Goal: Task Accomplishment & Management: Manage account settings

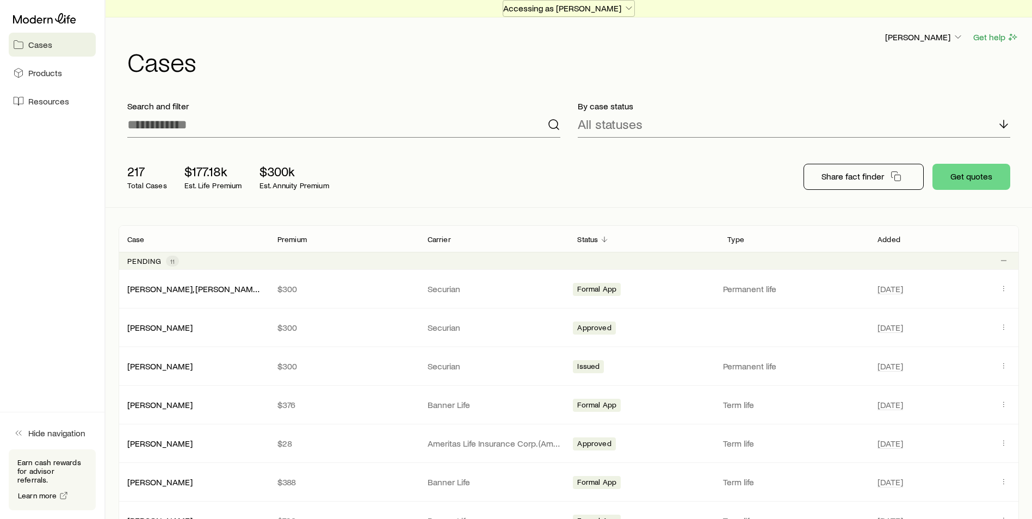
click at [596, 9] on p "Accessing as [PERSON_NAME]" at bounding box center [568, 8] width 131 height 11
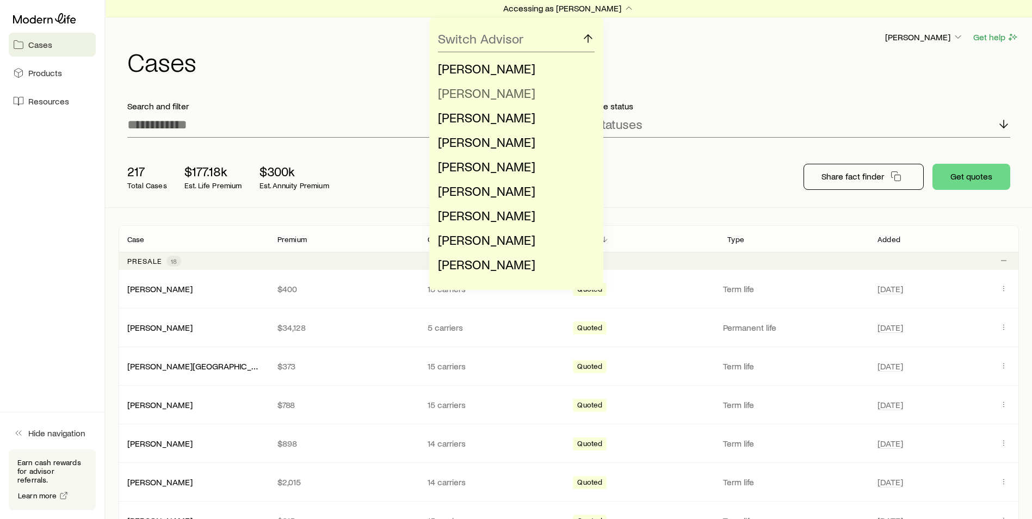
click at [487, 92] on span "[PERSON_NAME]" at bounding box center [486, 93] width 97 height 16
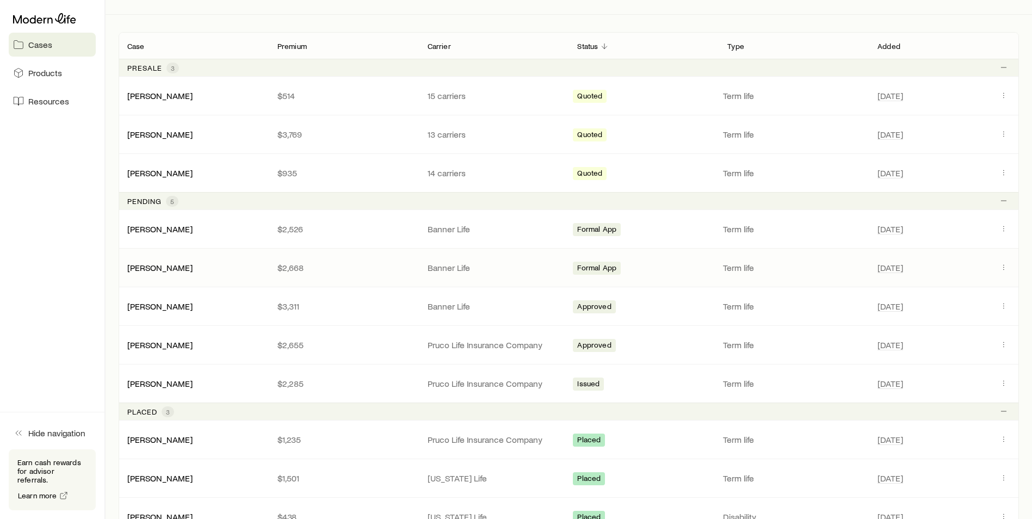
scroll to position [218, 0]
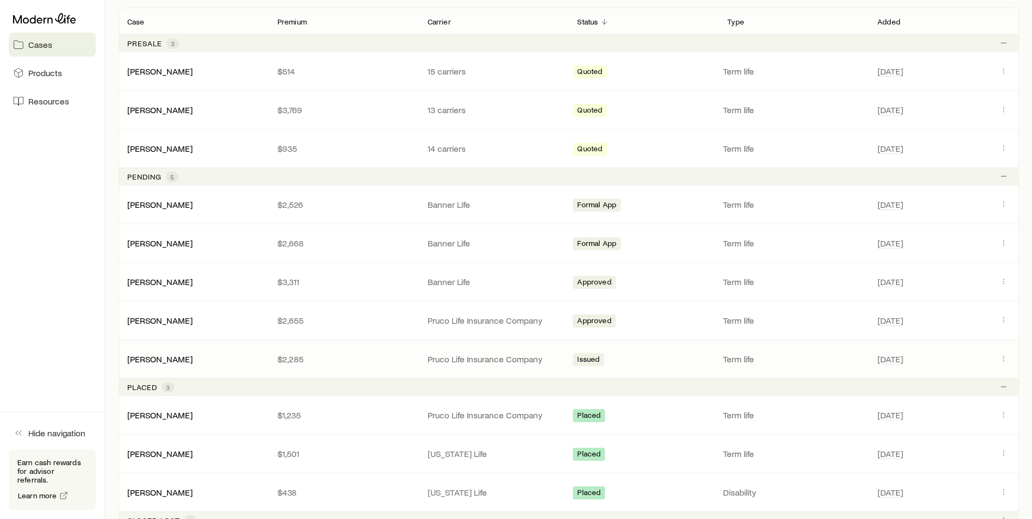
click at [332, 356] on p "$2,285" at bounding box center [344, 359] width 133 height 11
click at [149, 362] on link "[PERSON_NAME]" at bounding box center [160, 358] width 65 height 10
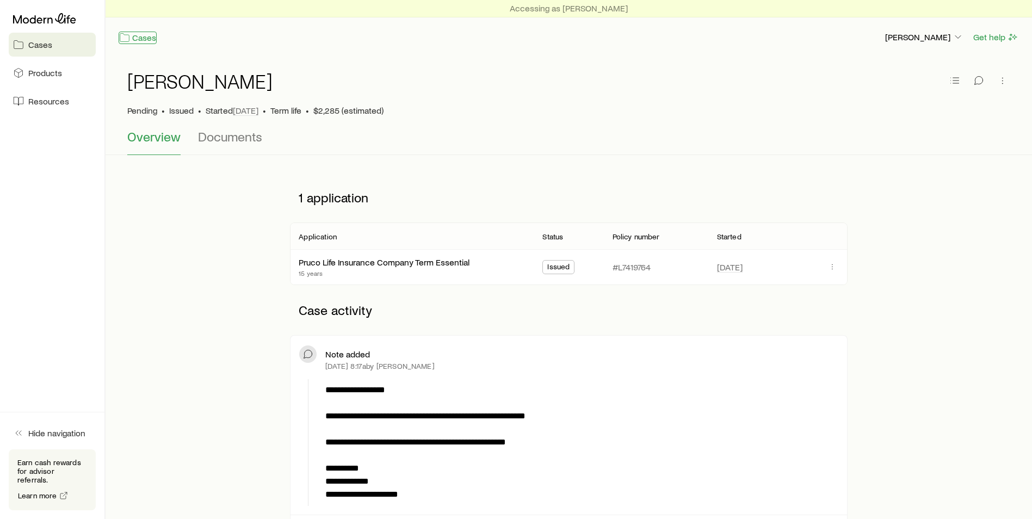
click at [139, 38] on link "Cases" at bounding box center [138, 38] width 38 height 13
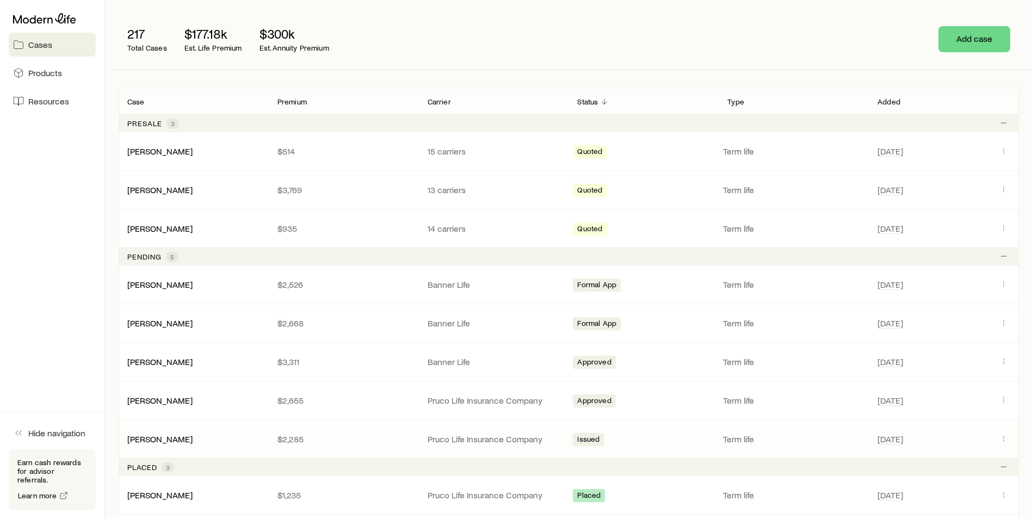
scroll to position [163, 0]
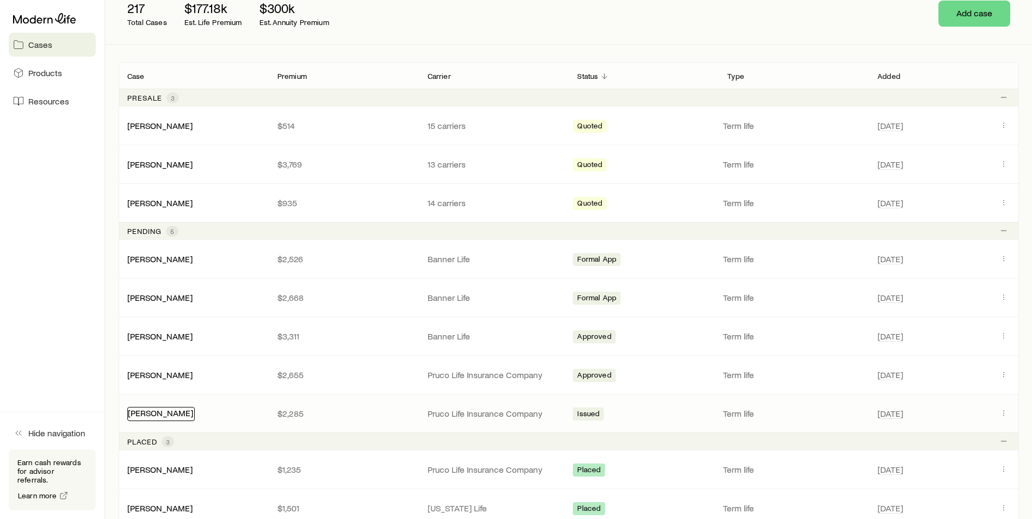
click at [161, 415] on link "[PERSON_NAME]" at bounding box center [160, 413] width 65 height 10
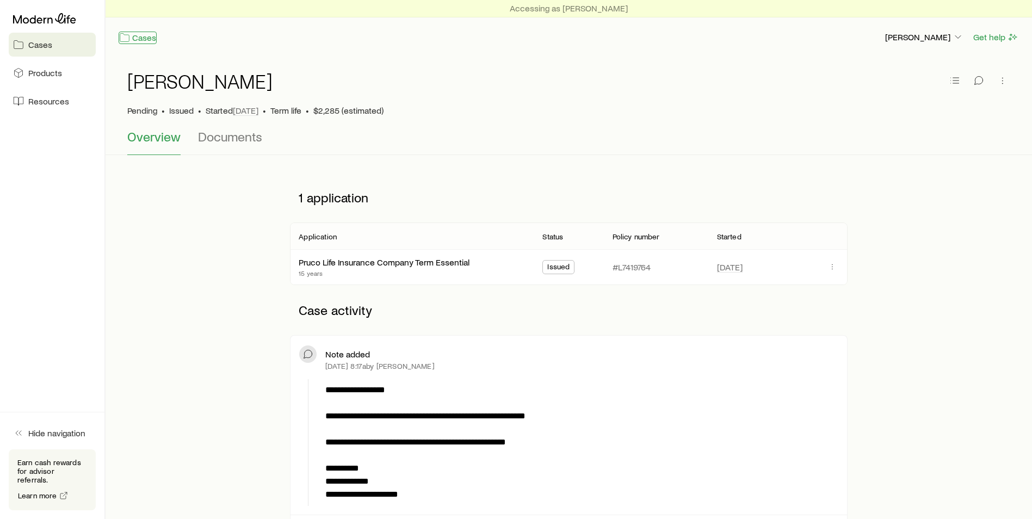
click at [141, 40] on link "Cases" at bounding box center [138, 38] width 38 height 13
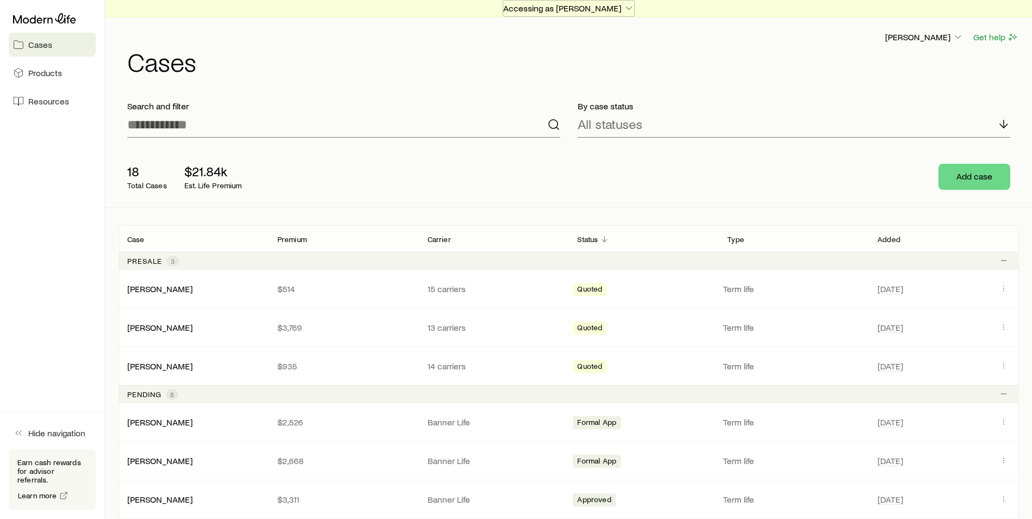
click at [613, 14] on button "Accessing as [PERSON_NAME]" at bounding box center [569, 8] width 132 height 17
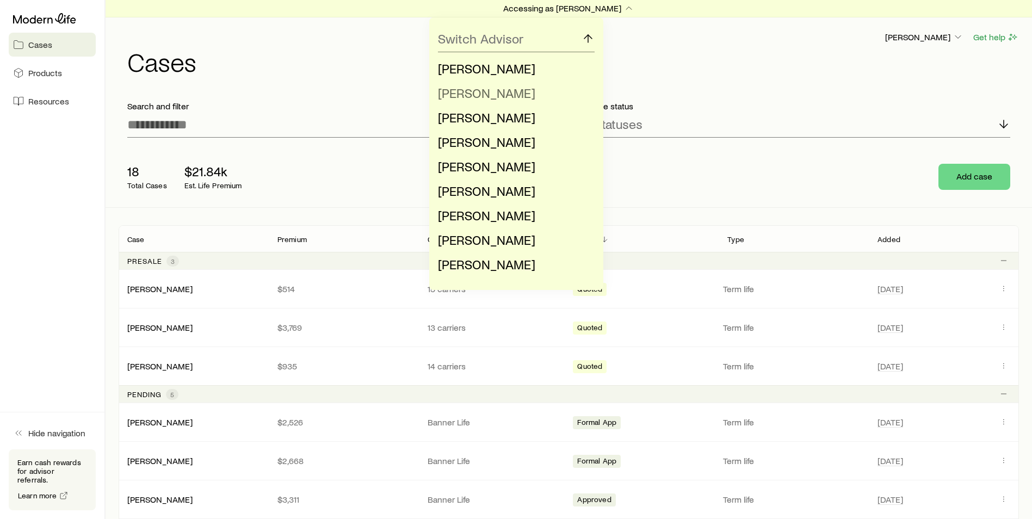
click at [500, 88] on span "[PERSON_NAME]" at bounding box center [486, 93] width 97 height 16
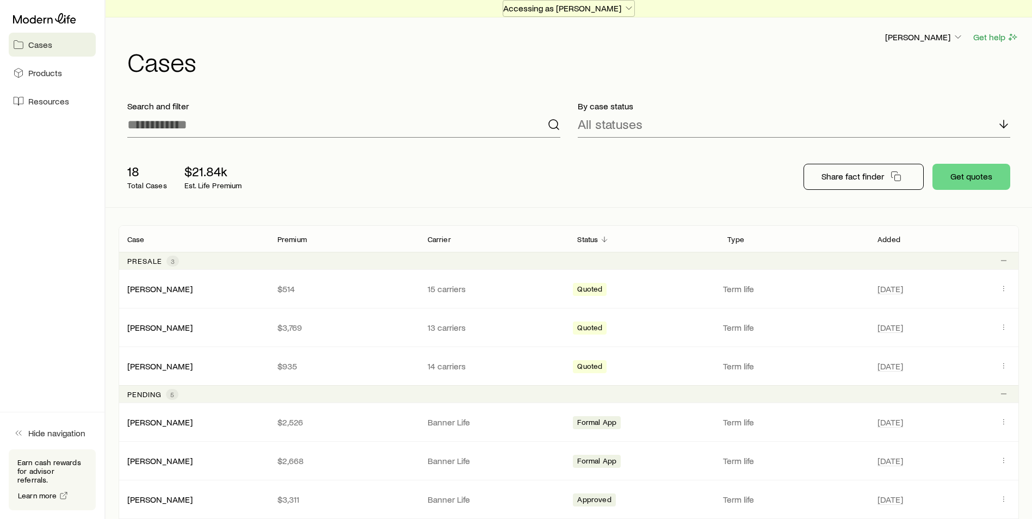
click at [624, 6] on icon "button" at bounding box center [629, 8] width 11 height 11
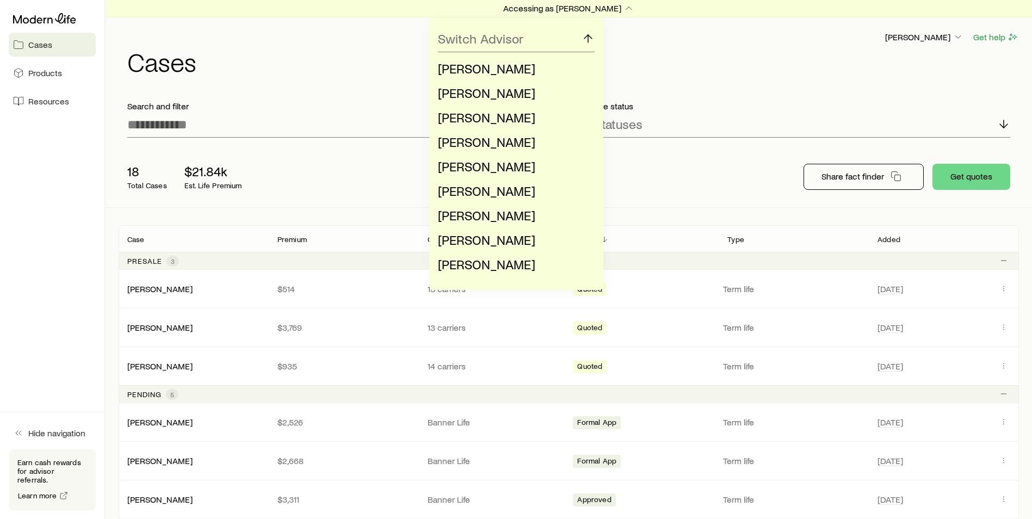
click at [681, 66] on div "Switch Advisor [PERSON_NAME] [PERSON_NAME] [PERSON_NAME] [PERSON_NAME] [PERSON_…" at bounding box center [516, 153] width 1032 height 273
click at [787, 69] on div "Switch Advisor [PERSON_NAME] [PERSON_NAME] [PERSON_NAME] [PERSON_NAME] [PERSON_…" at bounding box center [516, 153] width 1032 height 273
click at [624, 13] on icon "button" at bounding box center [629, 8] width 11 height 11
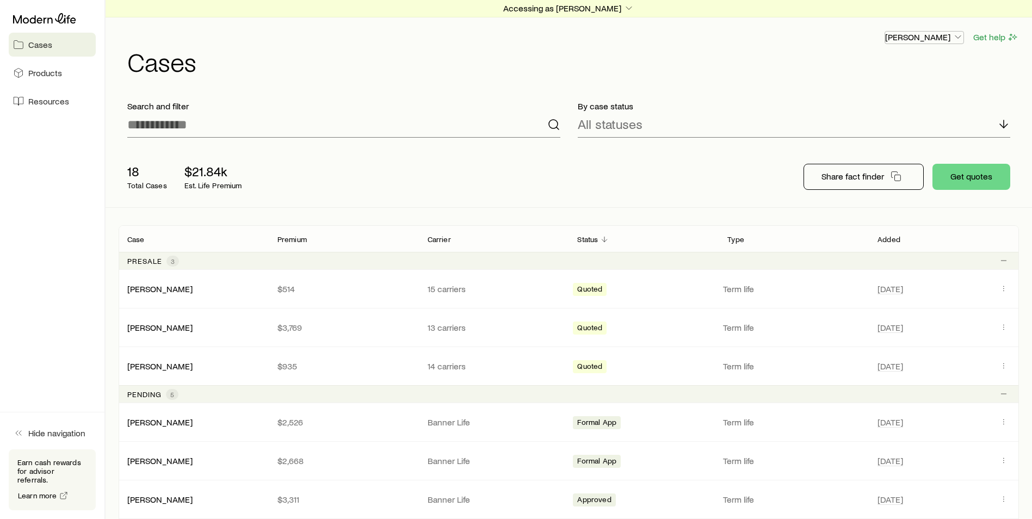
click at [956, 44] on button "[PERSON_NAME]" at bounding box center [924, 37] width 79 height 13
click at [781, 54] on h1 "Cases" at bounding box center [573, 61] width 892 height 26
click at [626, 13] on icon "button" at bounding box center [629, 8] width 11 height 11
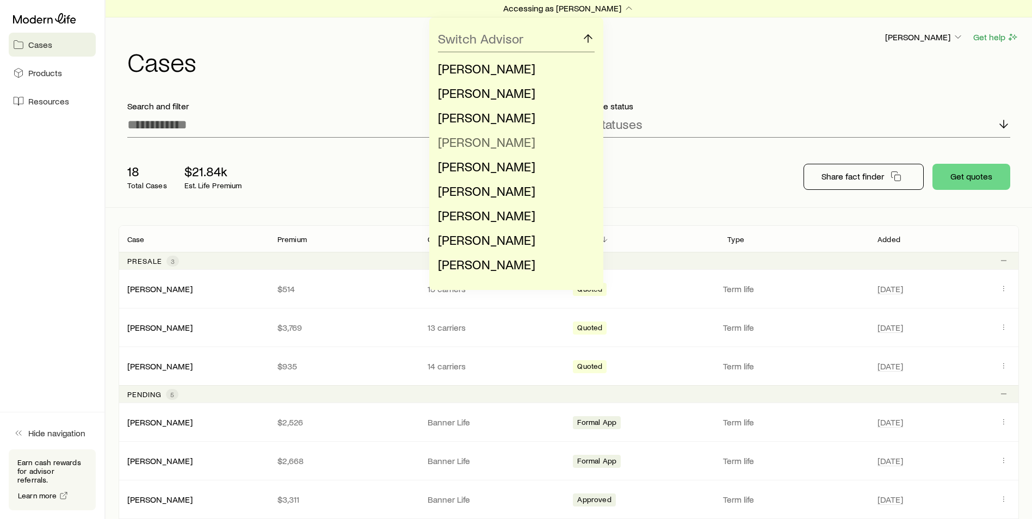
click at [510, 139] on span "[PERSON_NAME]" at bounding box center [486, 142] width 97 height 16
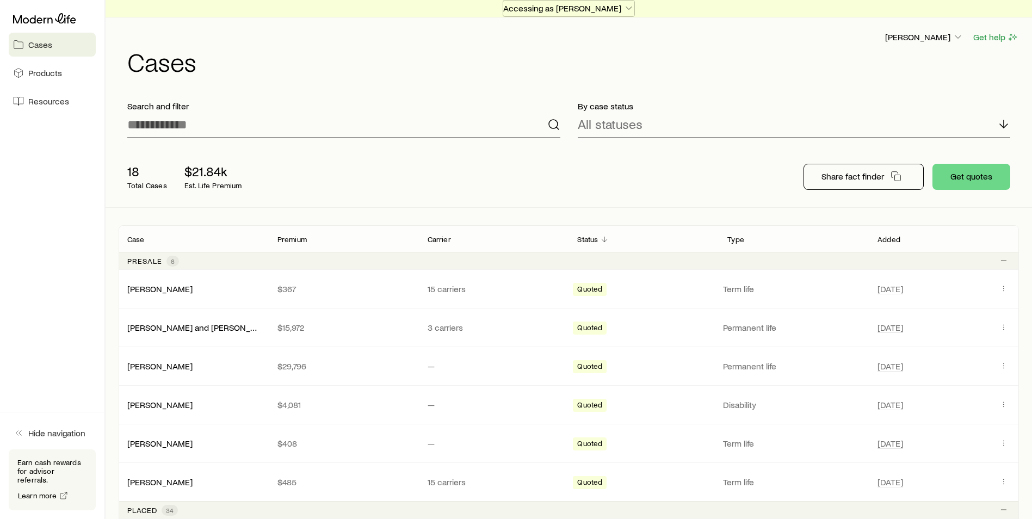
click at [606, 11] on p "Accessing as [PERSON_NAME]" at bounding box center [568, 8] width 131 height 11
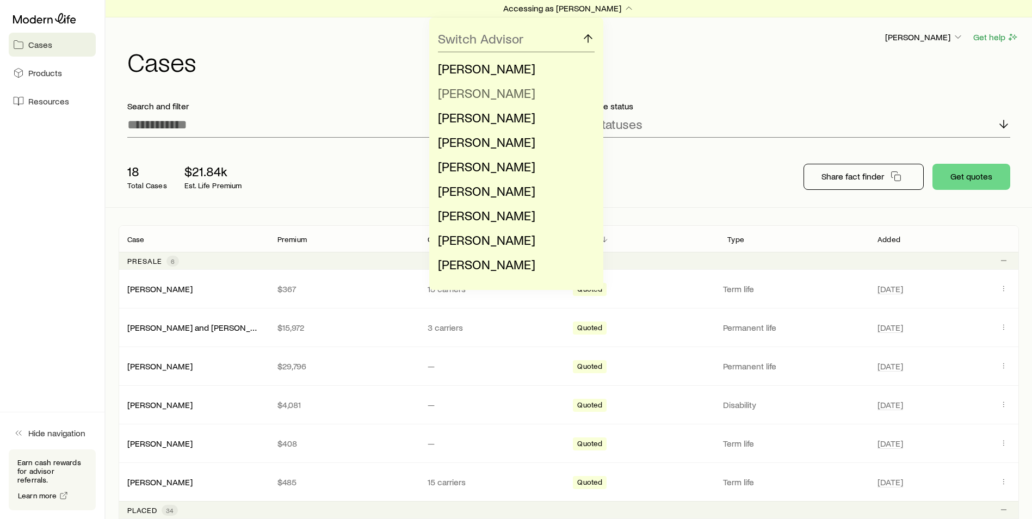
click at [475, 97] on span "[PERSON_NAME]" at bounding box center [486, 93] width 97 height 16
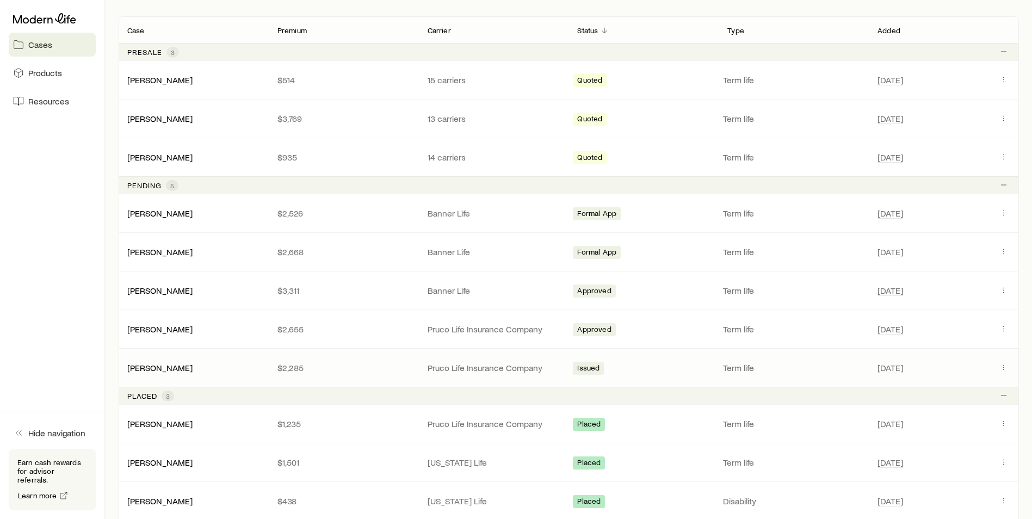
scroll to position [272, 0]
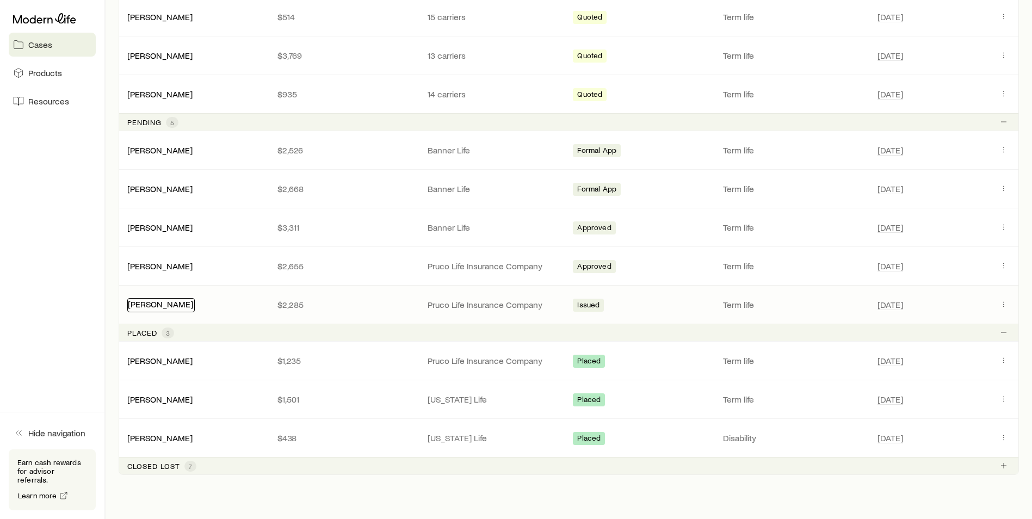
click at [168, 305] on link "[PERSON_NAME]" at bounding box center [160, 304] width 65 height 10
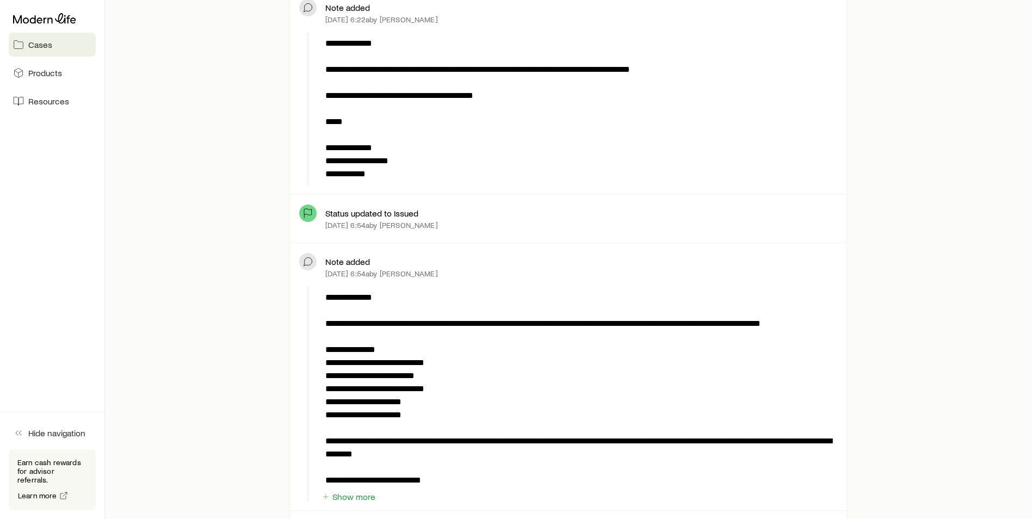
scroll to position [1088, 0]
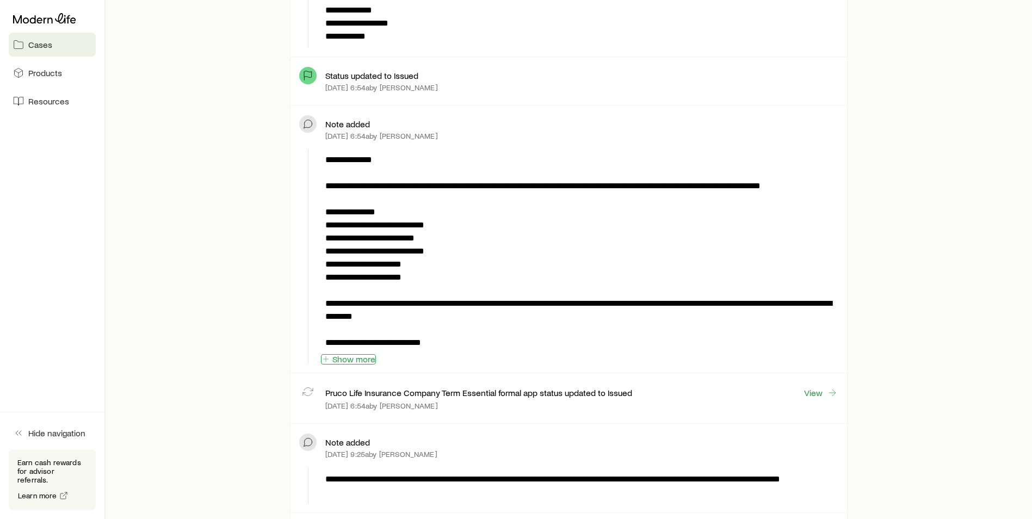
click at [373, 354] on button "Show more" at bounding box center [348, 359] width 55 height 10
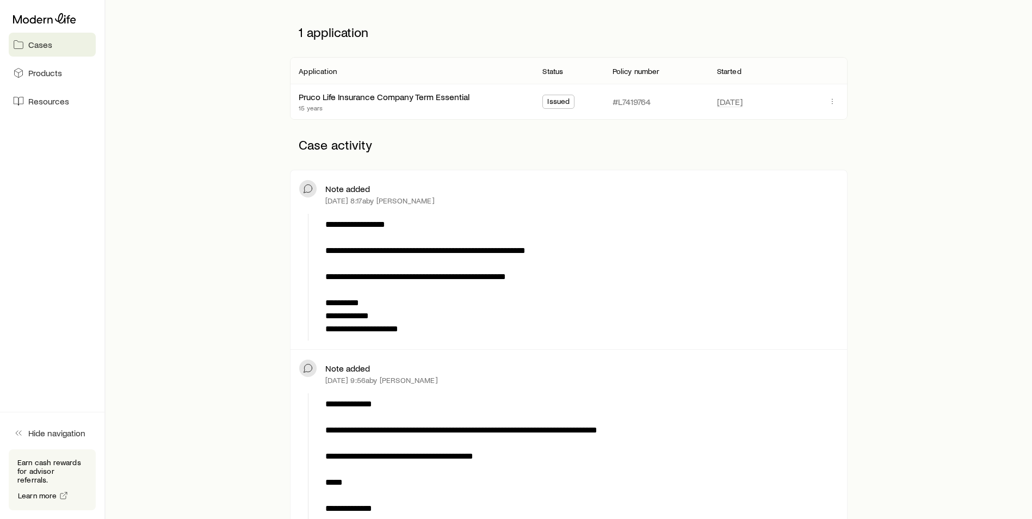
scroll to position [163, 0]
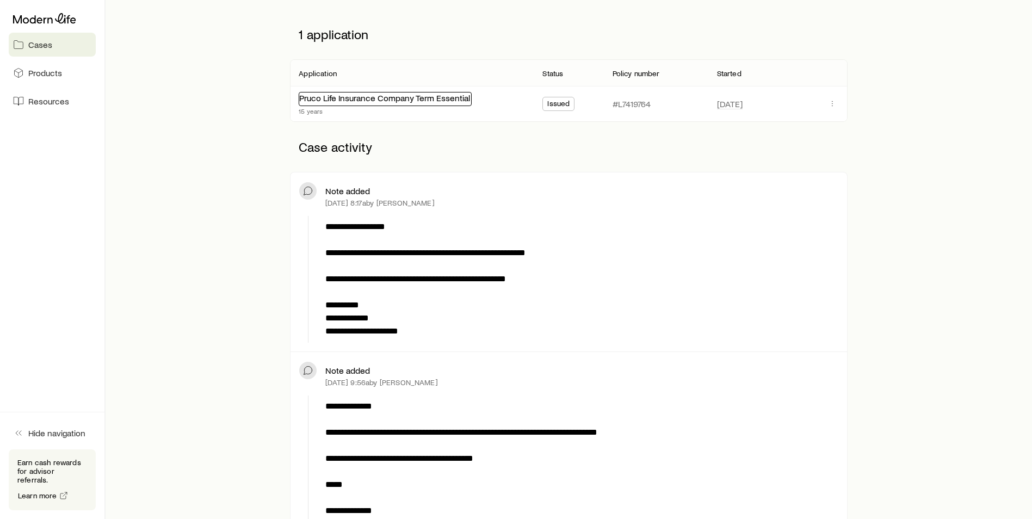
click at [419, 102] on link "Pruco Life Insurance Company Term Essential" at bounding box center [384, 98] width 171 height 10
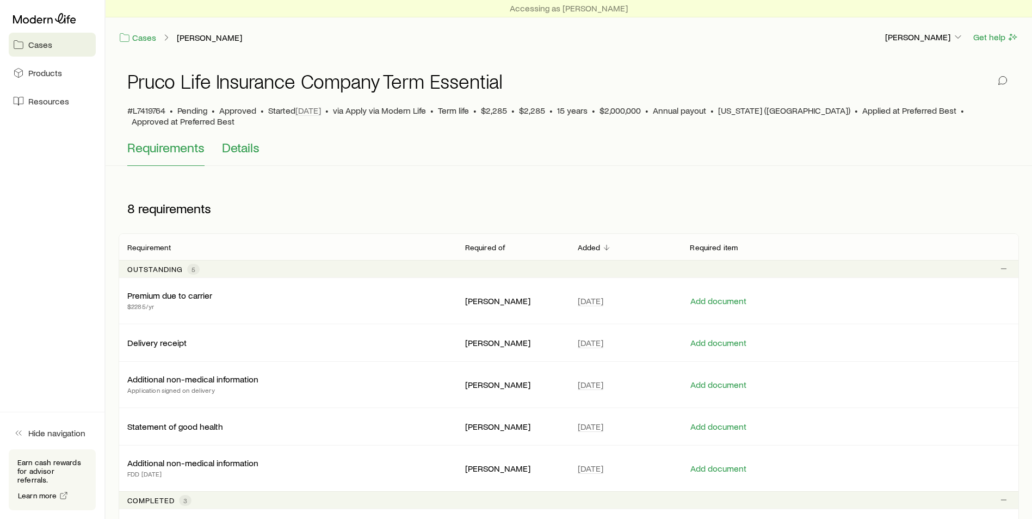
click at [237, 140] on span "Details" at bounding box center [241, 147] width 38 height 15
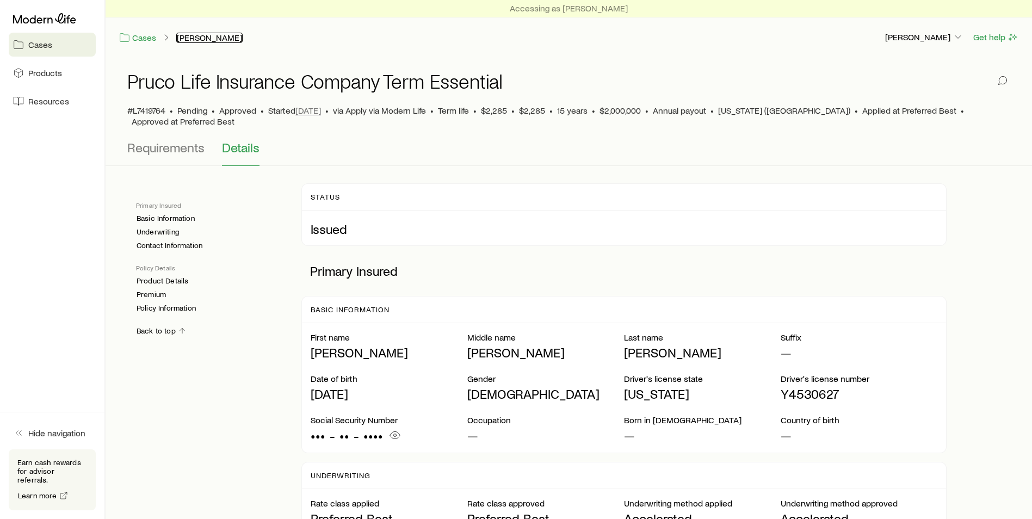
click at [200, 36] on link "[PERSON_NAME]" at bounding box center [209, 38] width 66 height 10
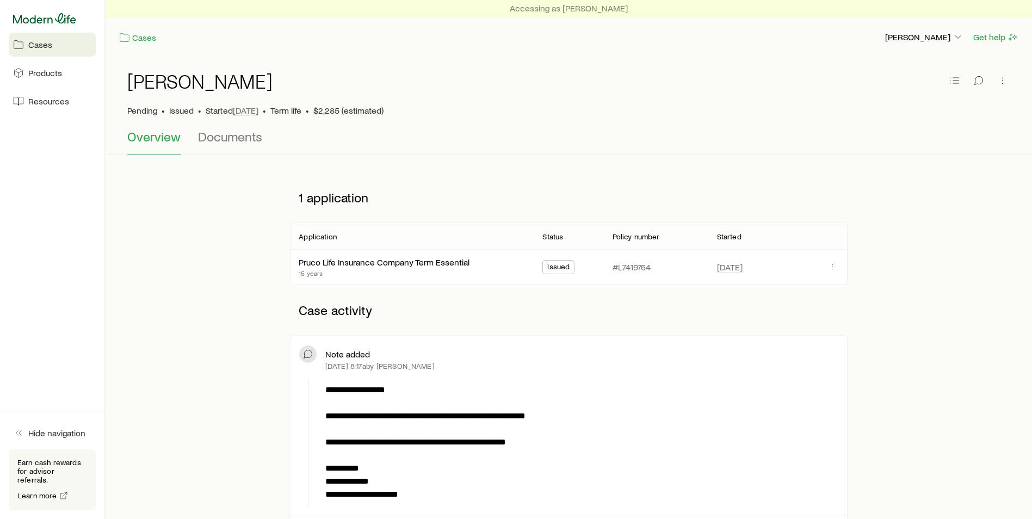
click at [53, 20] on icon at bounding box center [44, 18] width 63 height 11
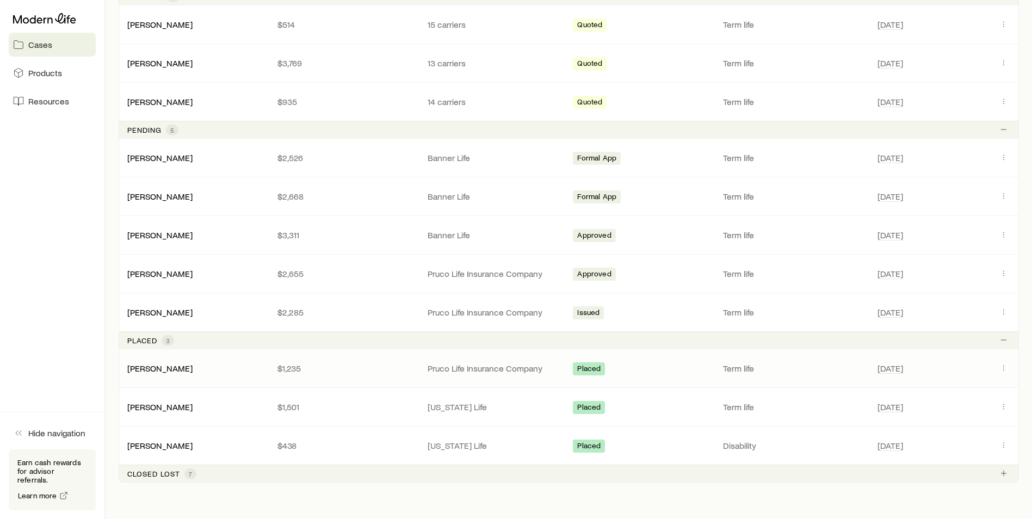
scroll to position [272, 0]
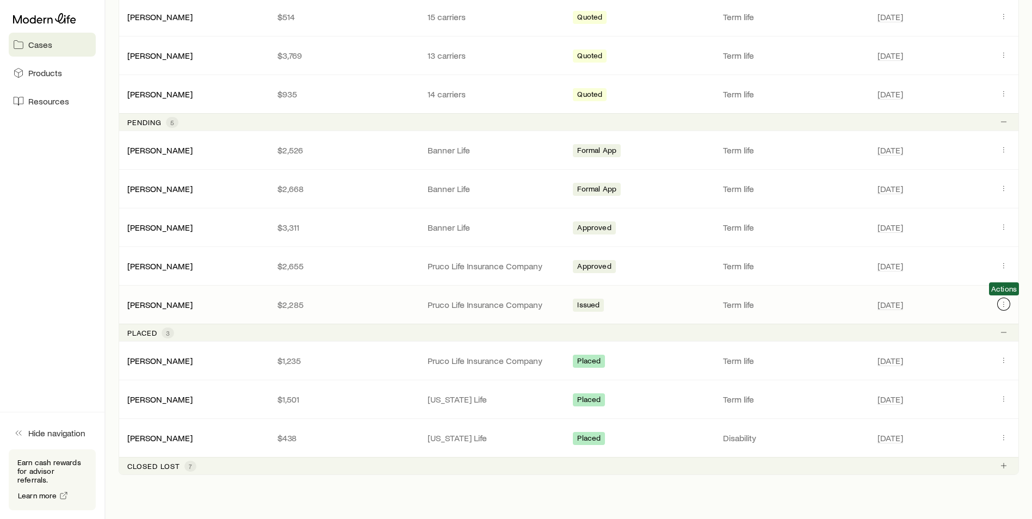
click at [1003, 298] on button "Client cases" at bounding box center [1004, 304] width 13 height 13
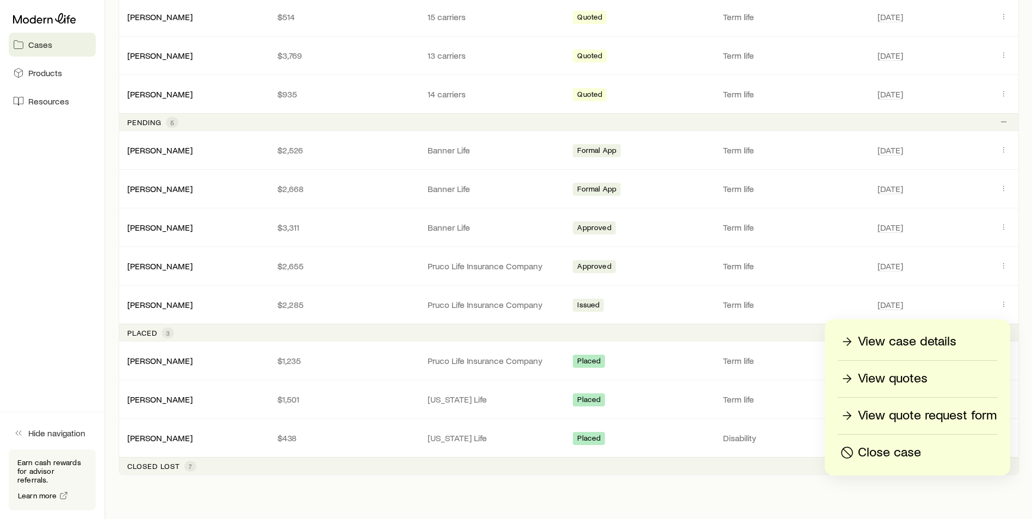
click at [913, 384] on p "View quotes" at bounding box center [893, 378] width 70 height 17
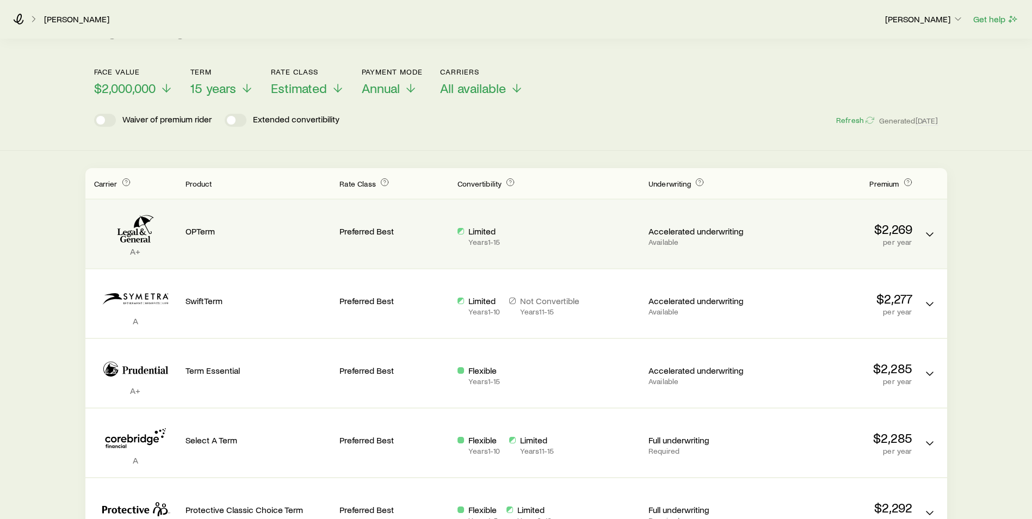
scroll to position [109, 0]
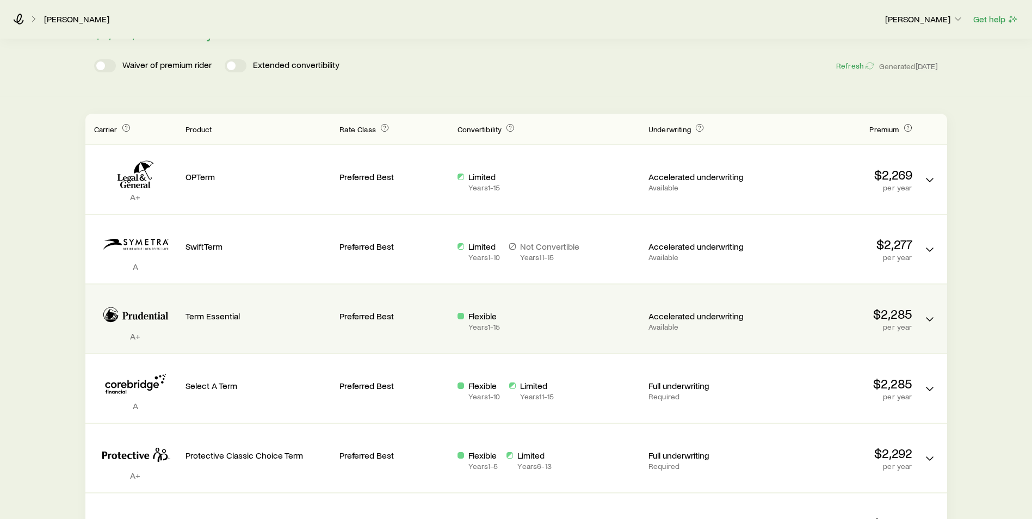
click at [302, 321] on p "Term Essential" at bounding box center [259, 316] width 146 height 11
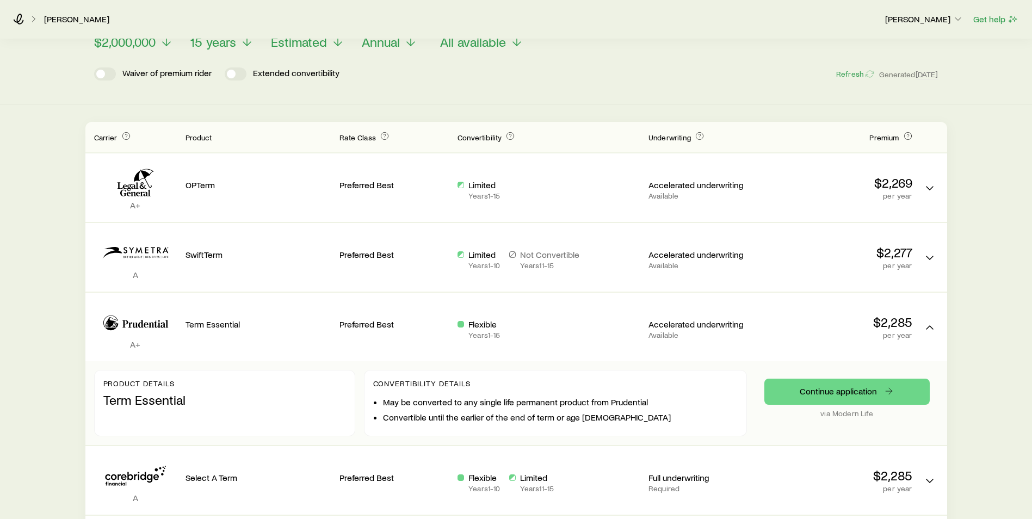
scroll to position [0, 0]
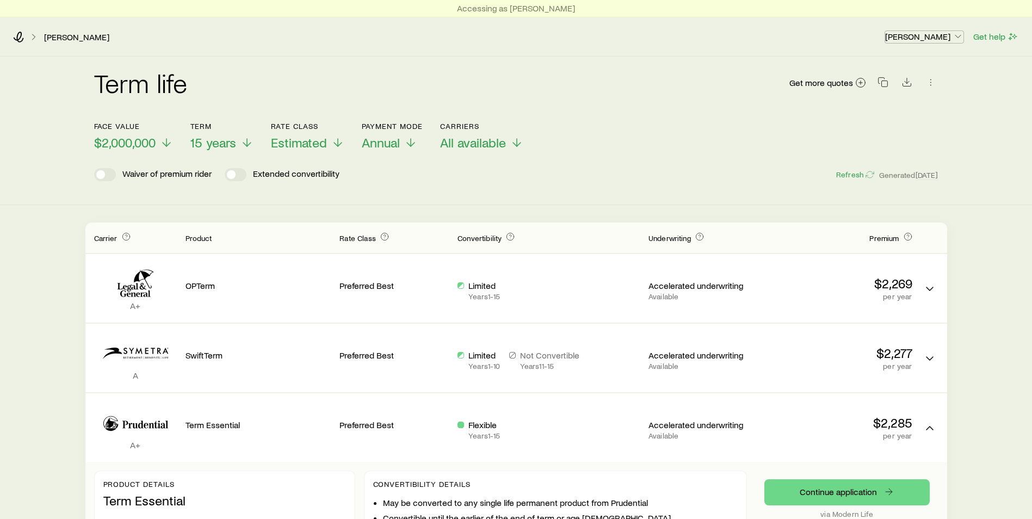
click at [930, 40] on p "[PERSON_NAME]" at bounding box center [924, 36] width 78 height 11
click at [894, 64] on span "Licenses and contracts" at bounding box center [902, 66] width 89 height 11
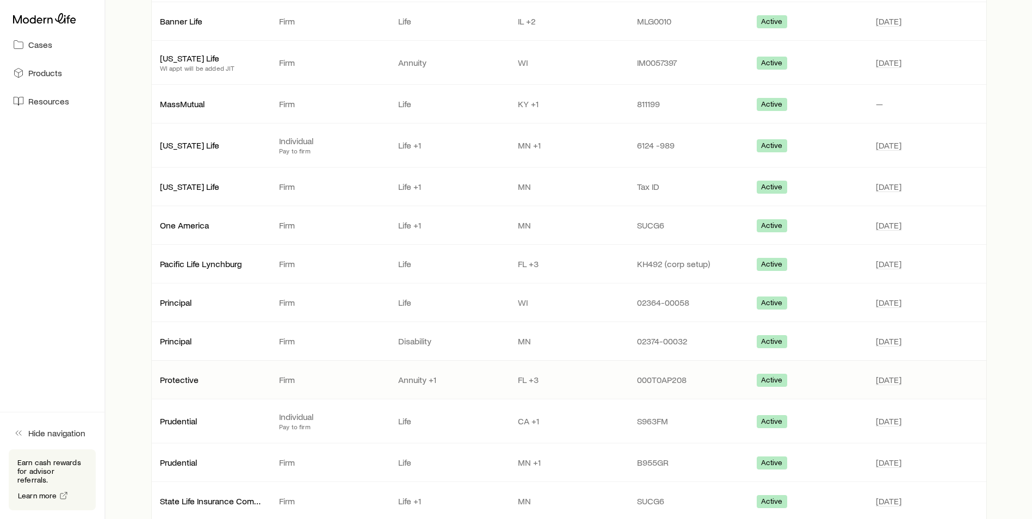
scroll to position [490, 0]
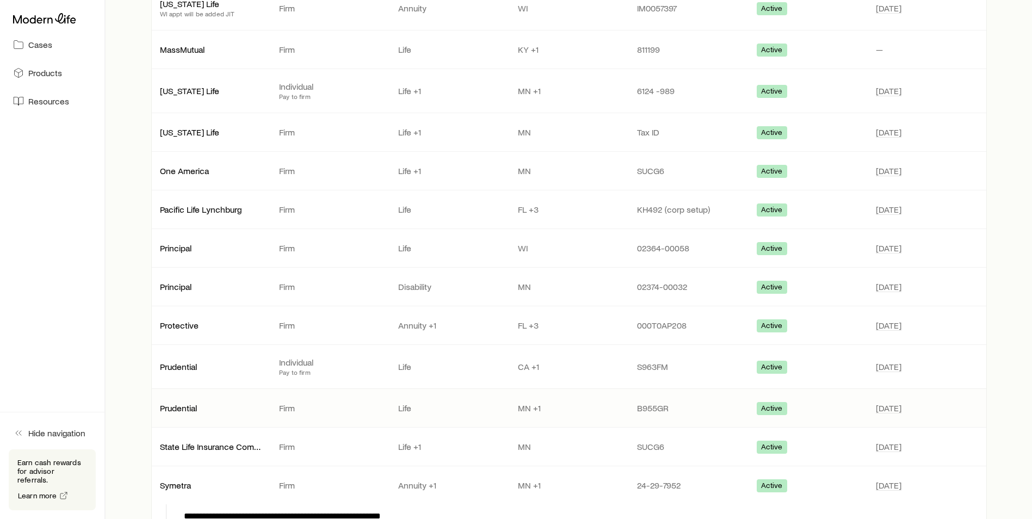
click at [522, 410] on p "MN +1" at bounding box center [569, 408] width 102 height 11
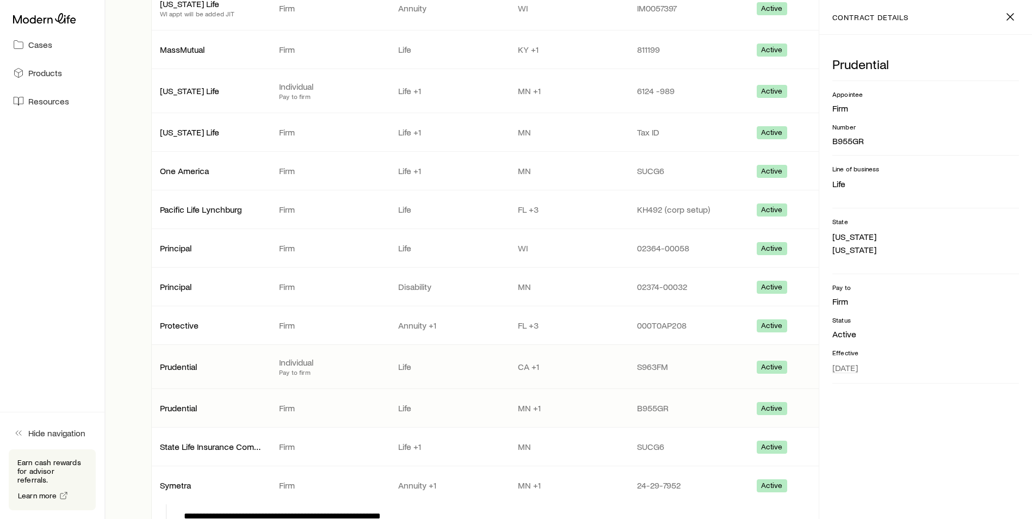
click at [524, 368] on p "CA +1" at bounding box center [569, 366] width 102 height 11
click at [524, 407] on p "MN +1" at bounding box center [569, 408] width 102 height 11
